Goal: Check status: Check status

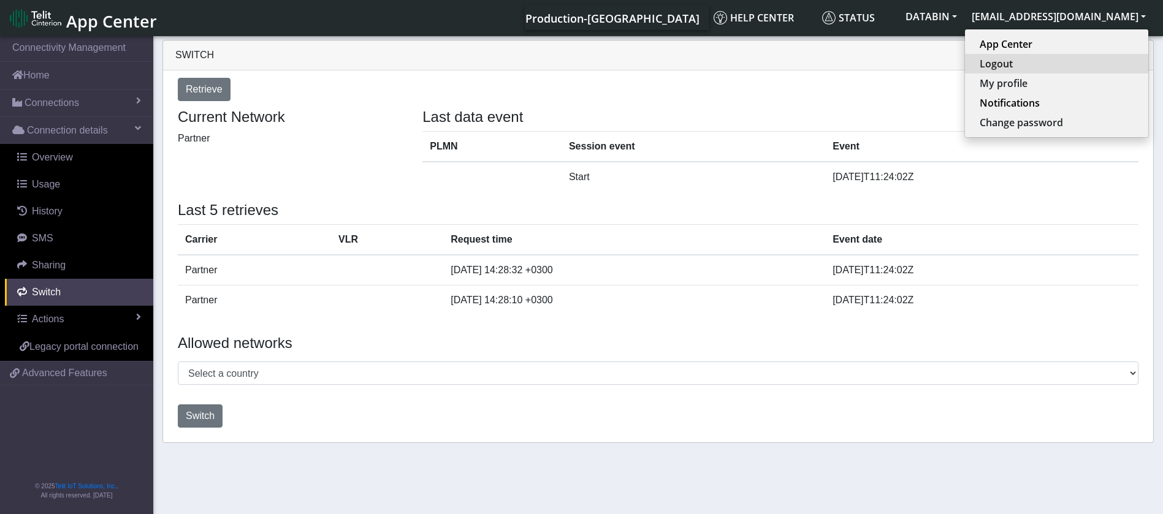
click at [1062, 63] on button "Logout" at bounding box center [1056, 64] width 183 height 20
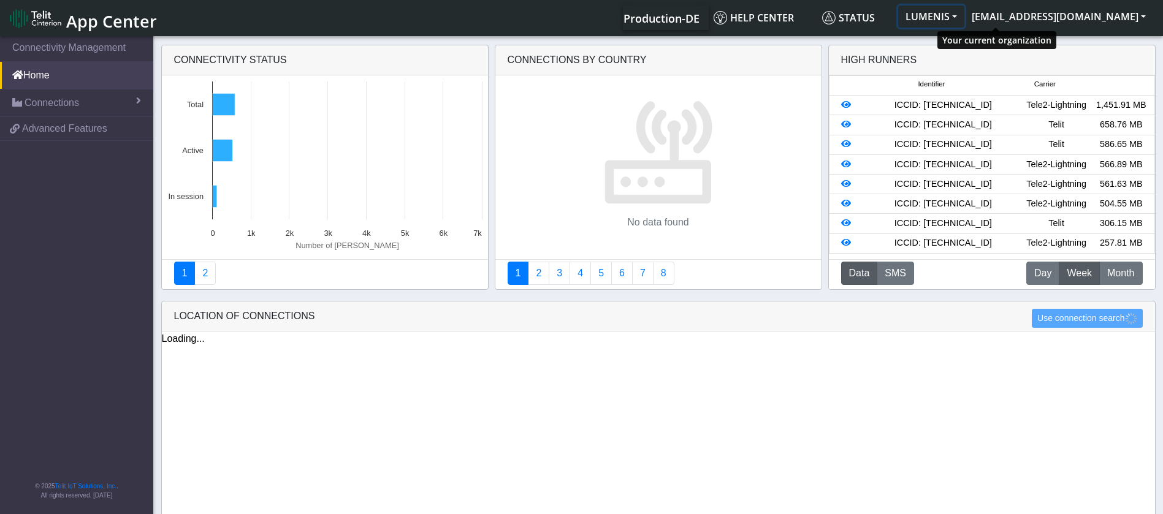
click at [964, 18] on button "LUMENIS" at bounding box center [931, 17] width 66 height 22
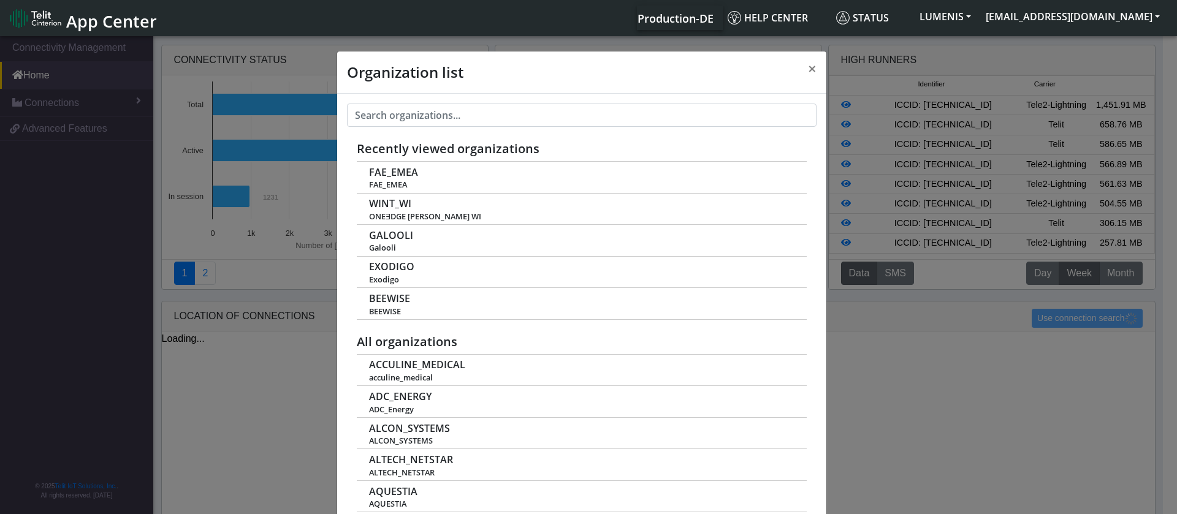
scroll to position [4, 0]
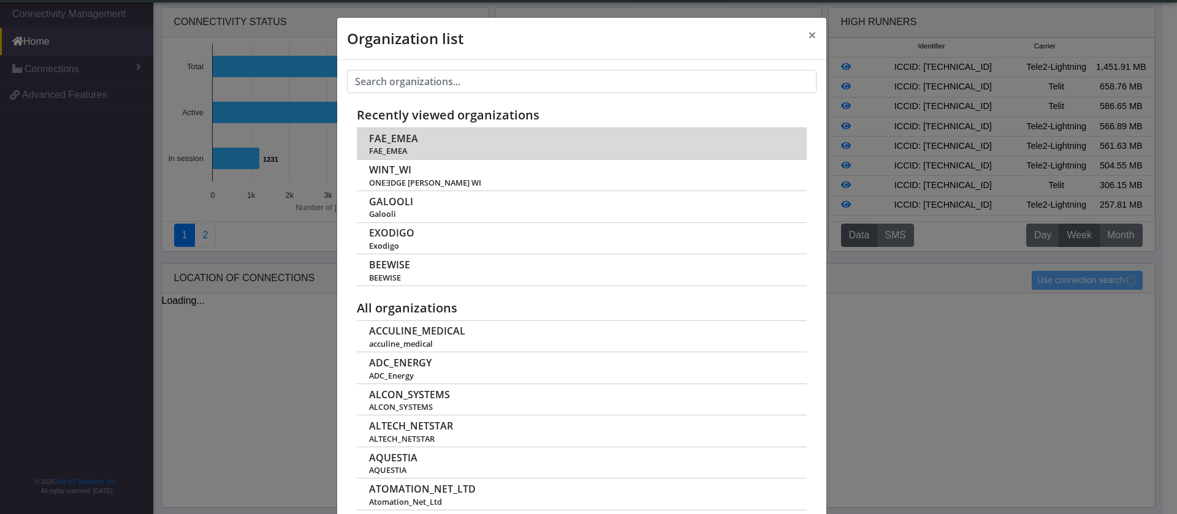
click at [399, 139] on span "FAE_EMEA" at bounding box center [393, 139] width 49 height 12
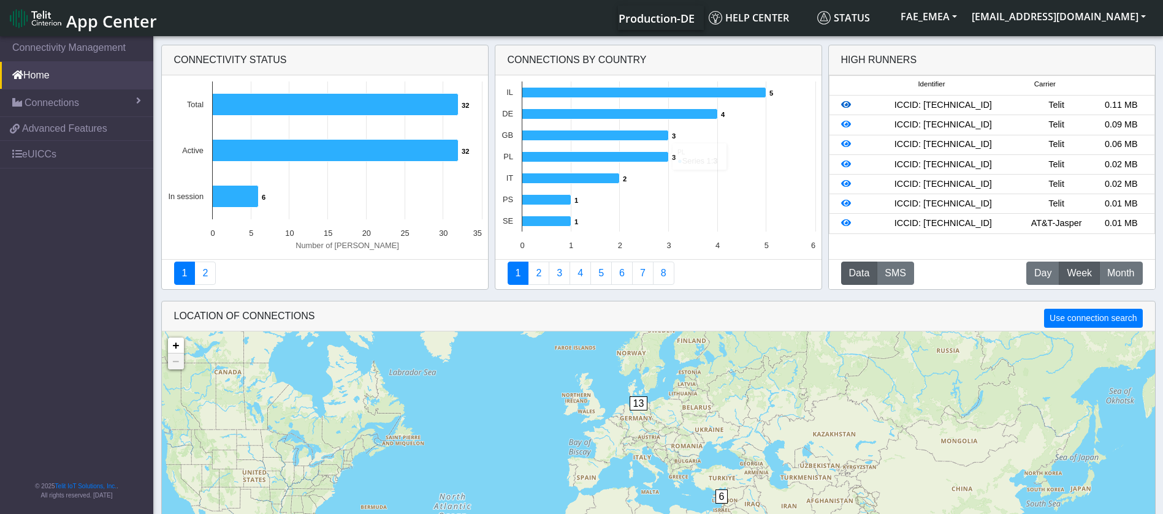
click at [846, 103] on icon at bounding box center [846, 105] width 10 height 9
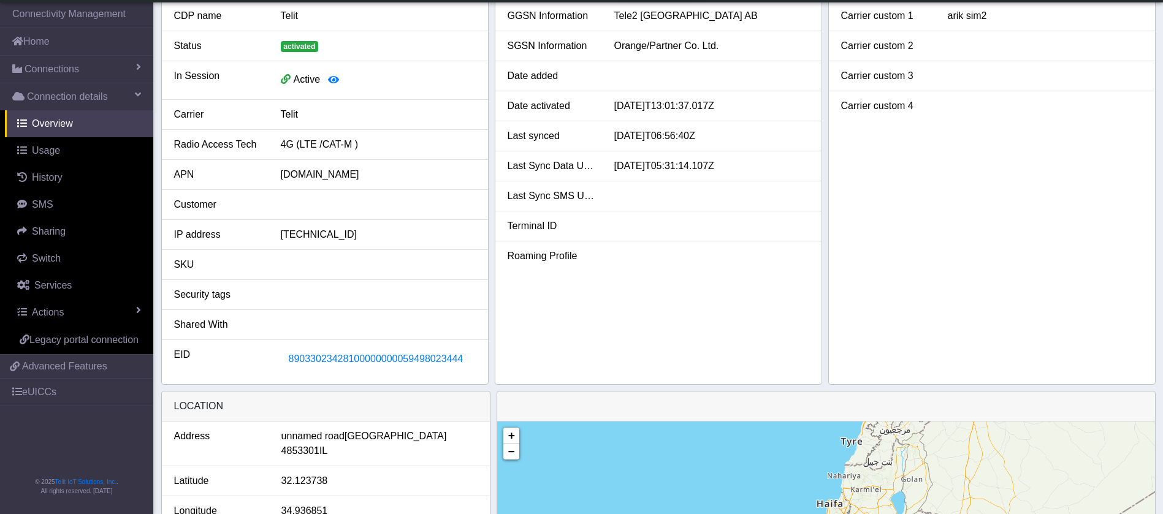
scroll to position [155, 0]
click at [384, 360] on span "89033023428100000000059498023444" at bounding box center [376, 359] width 175 height 10
